Goal: Task Accomplishment & Management: Manage account settings

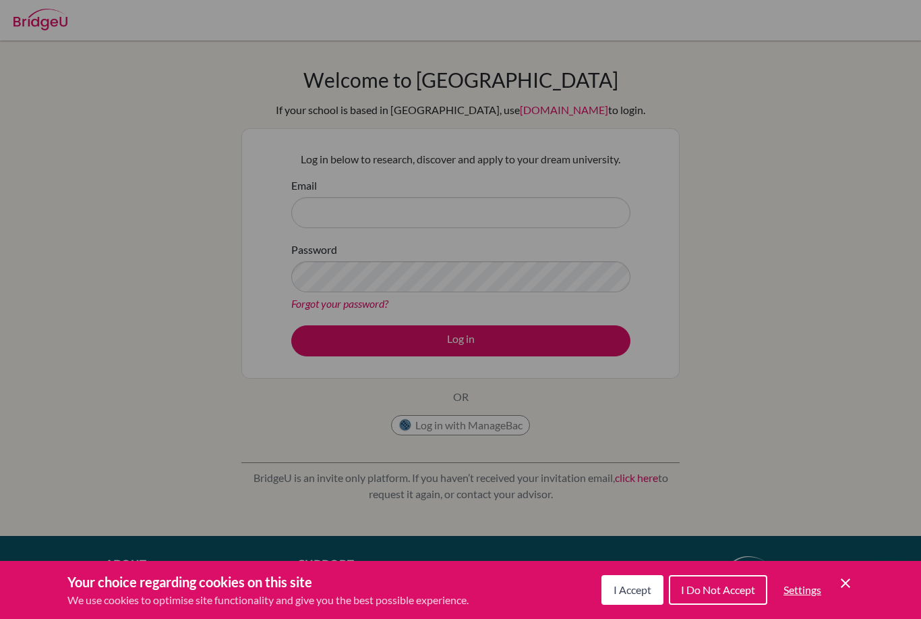
click at [631, 594] on span "I Accept" at bounding box center [633, 589] width 38 height 13
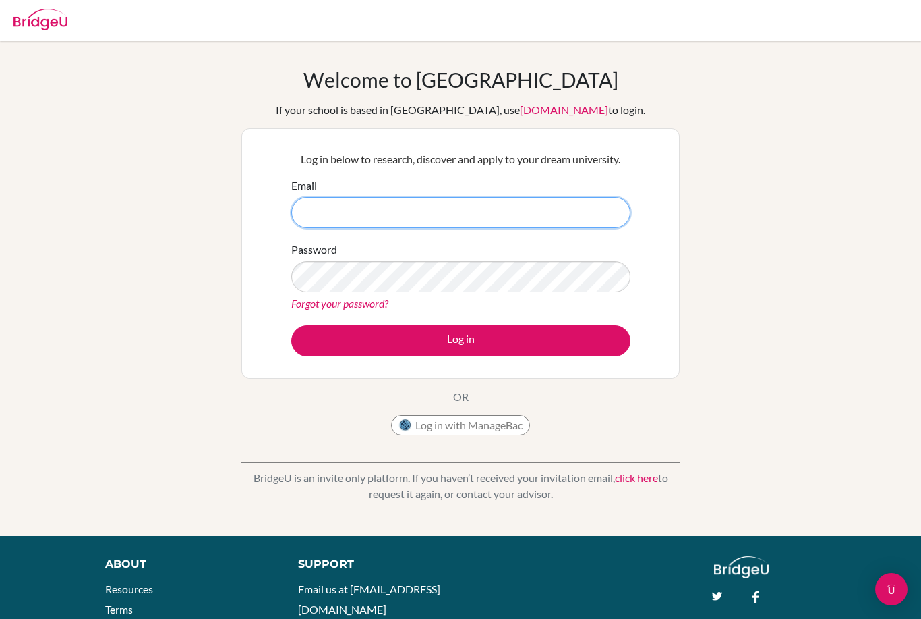
click at [461, 197] on input "Email" at bounding box center [460, 212] width 339 height 31
click at [491, 210] on input "Email" at bounding box center [460, 212] width 339 height 31
type input "dihinisenoda2618@pristineschool.com"
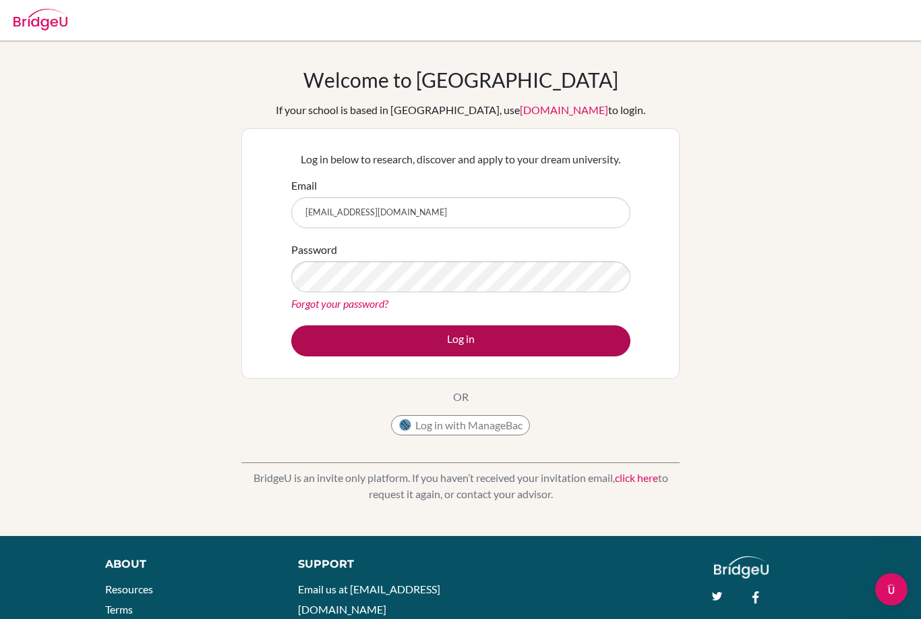
click at [520, 331] on button "Log in" at bounding box center [460, 340] width 339 height 31
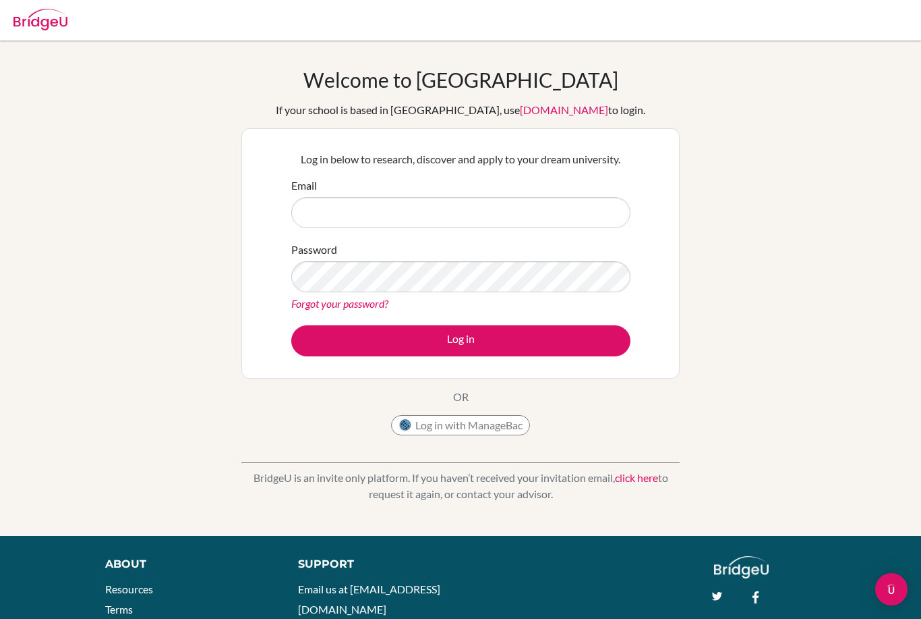
click at [318, 210] on input "Email" at bounding box center [460, 212] width 339 height 31
type input "p"
click at [351, 299] on link "Forgot your password?" at bounding box center [339, 303] width 97 height 13
